Goal: Transaction & Acquisition: Purchase product/service

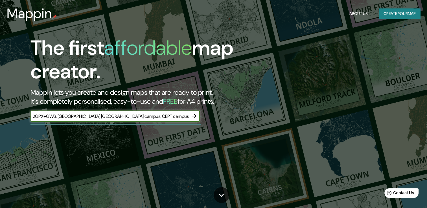
scroll to position [0, 129]
type input "2GPX+GW6, [GEOGRAPHIC_DATA] [GEOGRAPHIC_DATA] campus, CEPT campus, [GEOGRAPHIC_…"
click at [190, 117] on button "button" at bounding box center [193, 116] width 11 height 11
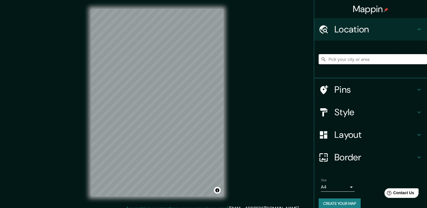
click at [335, 54] on input "Pick your city or area" at bounding box center [372, 59] width 108 height 10
paste input "2GPX+GW6, [GEOGRAPHIC_DATA] [GEOGRAPHIC_DATA] campus, CEPT campus, [GEOGRAPHIC_…"
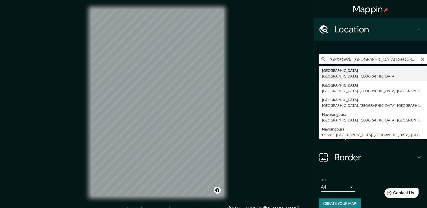
type input "[GEOGRAPHIC_DATA], [GEOGRAPHIC_DATA], [GEOGRAPHIC_DATA]"
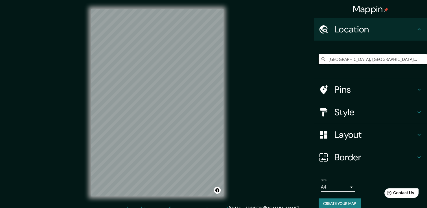
drag, startPoint x: 396, startPoint y: 57, endPoint x: 293, endPoint y: 37, distance: 105.2
click at [293, 37] on div "Mappin Location [GEOGRAPHIC_DATA], [GEOGRAPHIC_DATA], [GEOGRAPHIC_DATA] Pins St…" at bounding box center [213, 107] width 427 height 214
paste input "2GPX+GW6, [GEOGRAPHIC_DATA] [GEOGRAPHIC_DATA] campus, CEPT campus, [GEOGRAPHIC_…"
type input "[GEOGRAPHIC_DATA], [GEOGRAPHIC_DATA], [GEOGRAPHIC_DATA], [GEOGRAPHIC_DATA], [GE…"
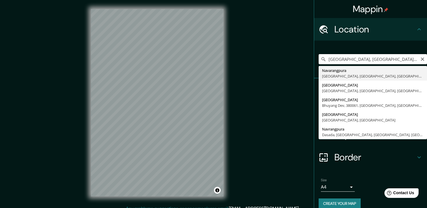
click at [355, 59] on input "[GEOGRAPHIC_DATA], [GEOGRAPHIC_DATA], [GEOGRAPHIC_DATA], [GEOGRAPHIC_DATA], [GE…" at bounding box center [372, 59] width 108 height 10
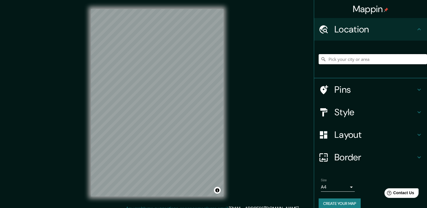
paste input "Amdavad Ni Gufa, [GEOGRAPHIC_DATA], [GEOGRAPHIC_DATA], [GEOGRAPHIC_DATA], [GEOG…"
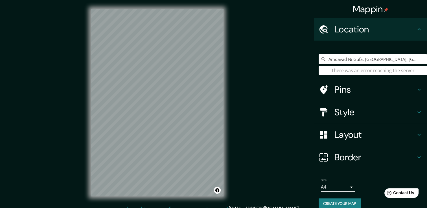
click at [366, 75] on div "Amdavad Ni Gufa, [GEOGRAPHIC_DATA], [GEOGRAPHIC_DATA], [GEOGRAPHIC_DATA], [GEOG…" at bounding box center [370, 60] width 113 height 38
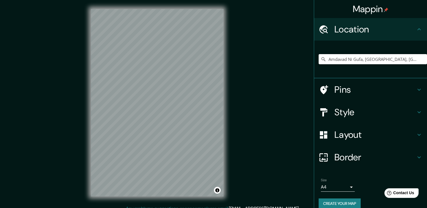
click at [363, 55] on input "Amdavad Ni Gufa, [GEOGRAPHIC_DATA], [GEOGRAPHIC_DATA], [GEOGRAPHIC_DATA], [GEOG…" at bounding box center [372, 59] width 108 height 10
drag, startPoint x: 360, startPoint y: 58, endPoint x: 432, endPoint y: 66, distance: 72.3
click at [427, 66] on html "Mappin Location [GEOGRAPHIC_DATA], [GEOGRAPHIC_DATA], [GEOGRAPHIC_DATA], [GEOGR…" at bounding box center [213, 104] width 427 height 208
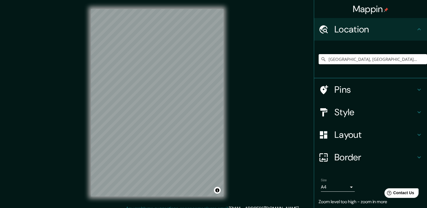
drag, startPoint x: 414, startPoint y: 59, endPoint x: 295, endPoint y: 57, distance: 118.1
click at [296, 57] on div "Mappin Location [GEOGRAPHIC_DATA], [GEOGRAPHIC_DATA], [GEOGRAPHIC_DATA] [GEOGRA…" at bounding box center [213, 107] width 427 height 214
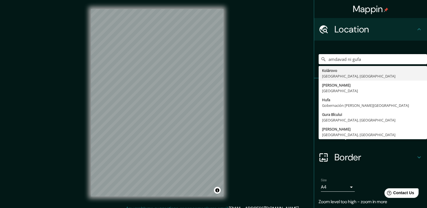
drag, startPoint x: 364, startPoint y: 59, endPoint x: 272, endPoint y: 50, distance: 92.6
click at [286, 58] on div "Mappin Location [GEOGRAPHIC_DATA] ni gufa [GEOGRAPHIC_DATA] [GEOGRAPHIC_DATA], …" at bounding box center [213, 107] width 427 height 214
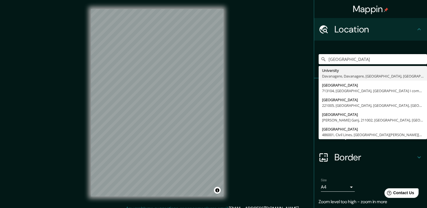
type input "[GEOGRAPHIC_DATA]"
